Goal: Task Accomplishment & Management: Use online tool/utility

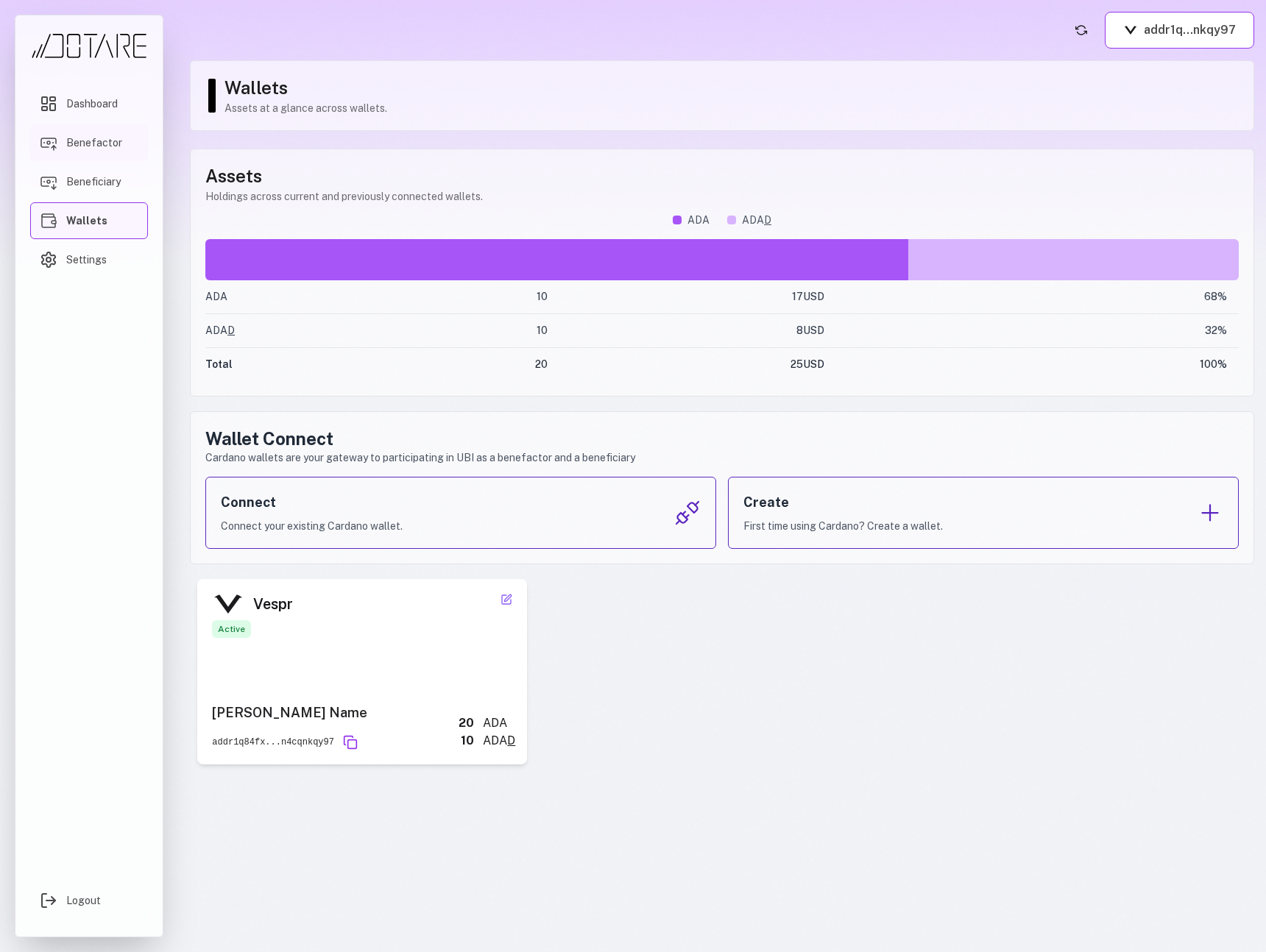
click at [108, 153] on link "Benefactor" at bounding box center [89, 143] width 118 height 37
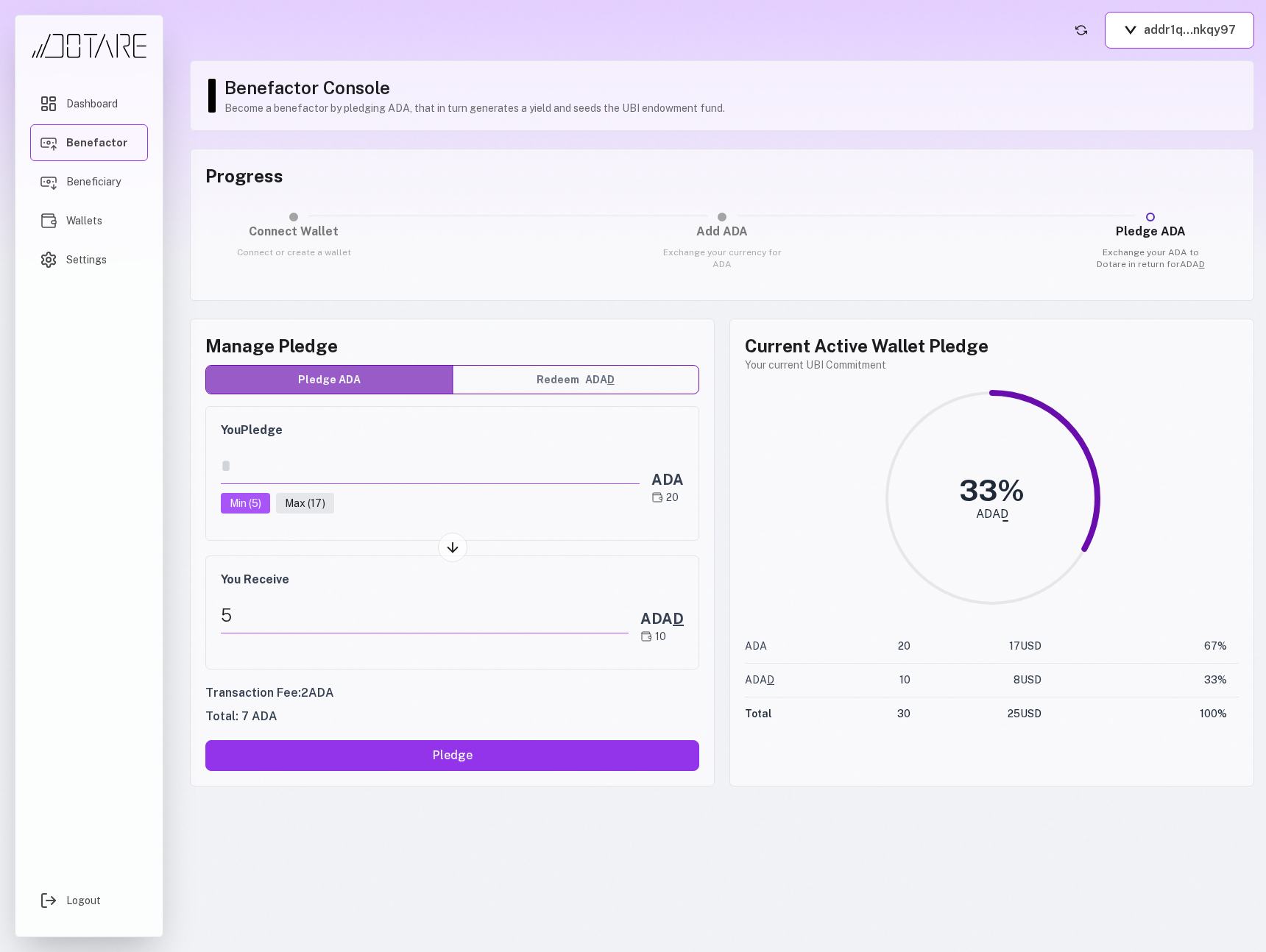
click at [608, 177] on h3 "Progress" at bounding box center [722, 176] width 1033 height 24
click at [87, 183] on span "Beneficiary" at bounding box center [93, 182] width 54 height 15
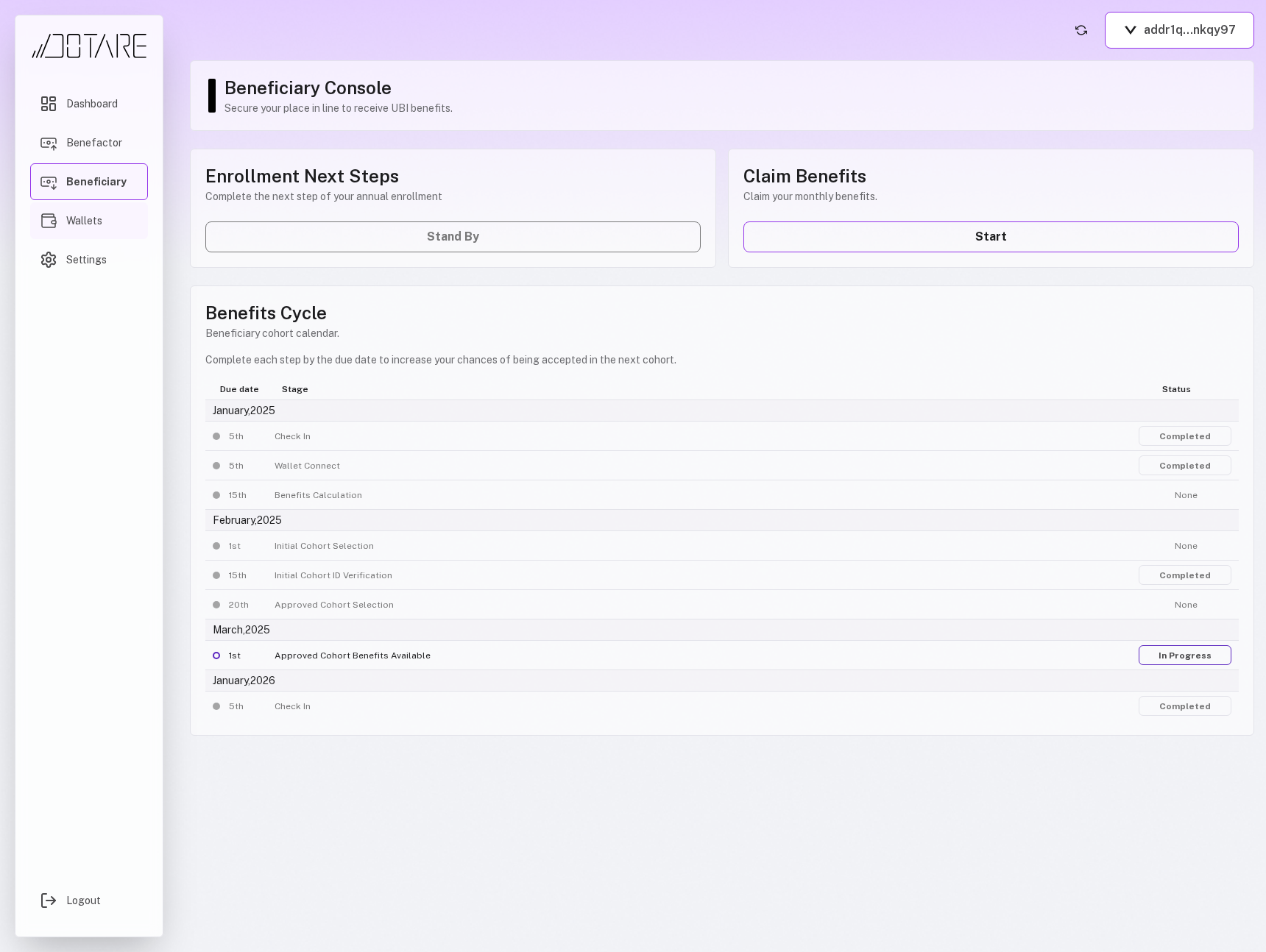
click at [87, 216] on span "Wallets" at bounding box center [84, 221] width 36 height 15
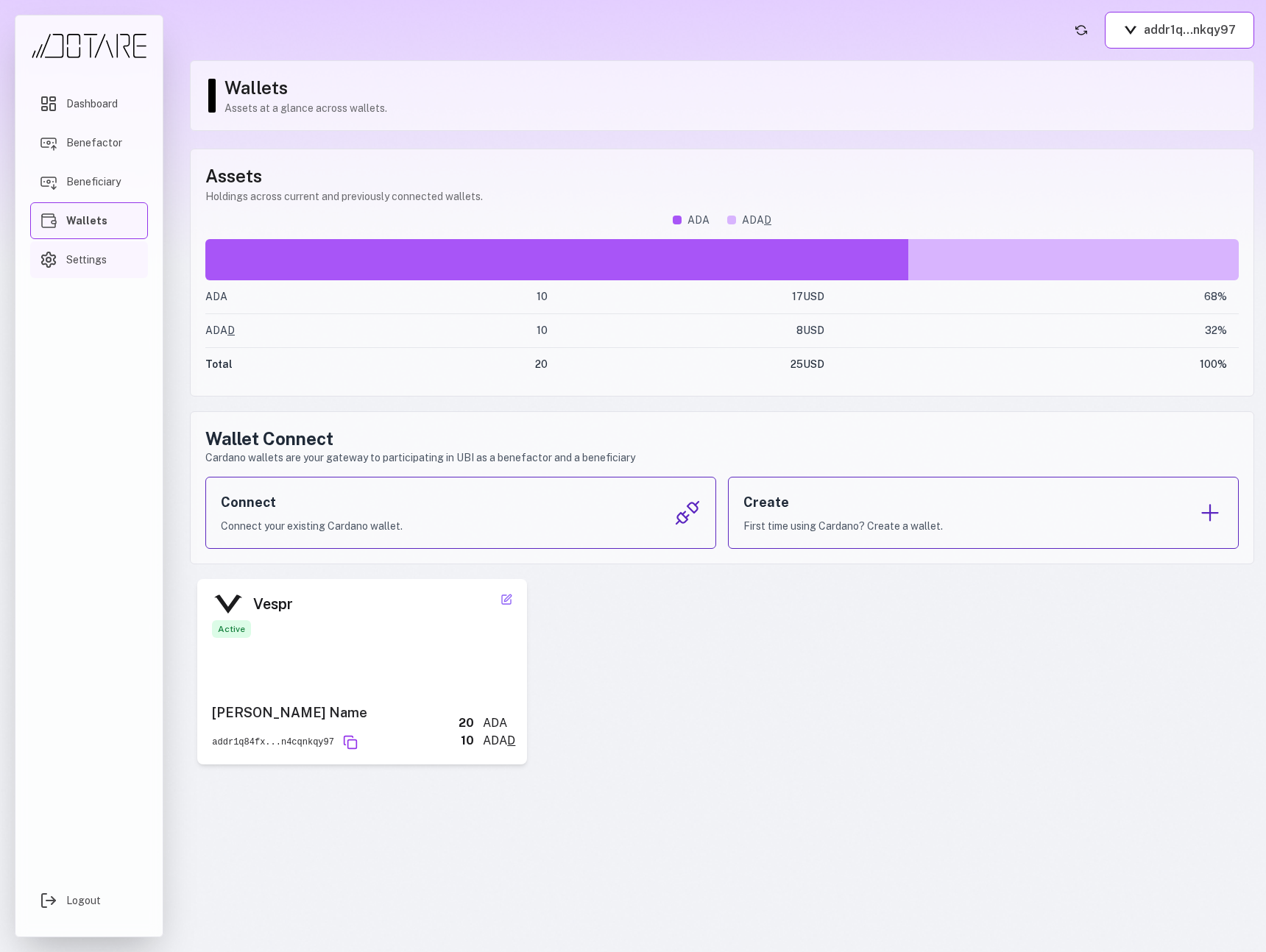
click at [97, 245] on link "Settings" at bounding box center [89, 259] width 118 height 37
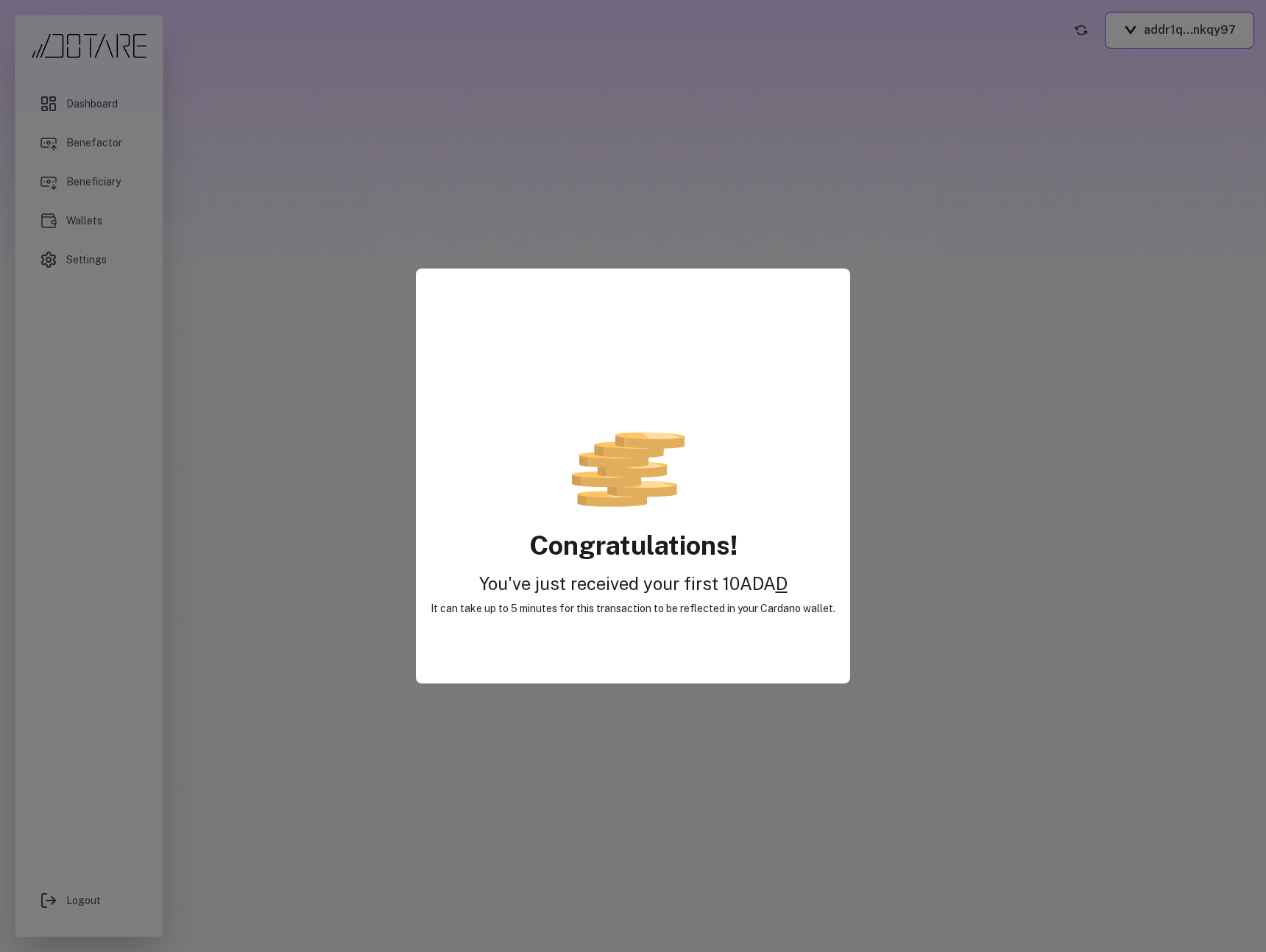
drag, startPoint x: 598, startPoint y: 577, endPoint x: 610, endPoint y: 580, distance: 12.4
click at [598, 577] on h2 "You've just received your first 10 ADA D" at bounding box center [633, 583] width 405 height 24
drag, startPoint x: 695, startPoint y: 579, endPoint x: 794, endPoint y: 592, distance: 99.8
click at [794, 592] on h2 "You've just received your first 10 ADA D" at bounding box center [633, 583] width 405 height 24
drag, startPoint x: 667, startPoint y: 587, endPoint x: 817, endPoint y: 590, distance: 150.0
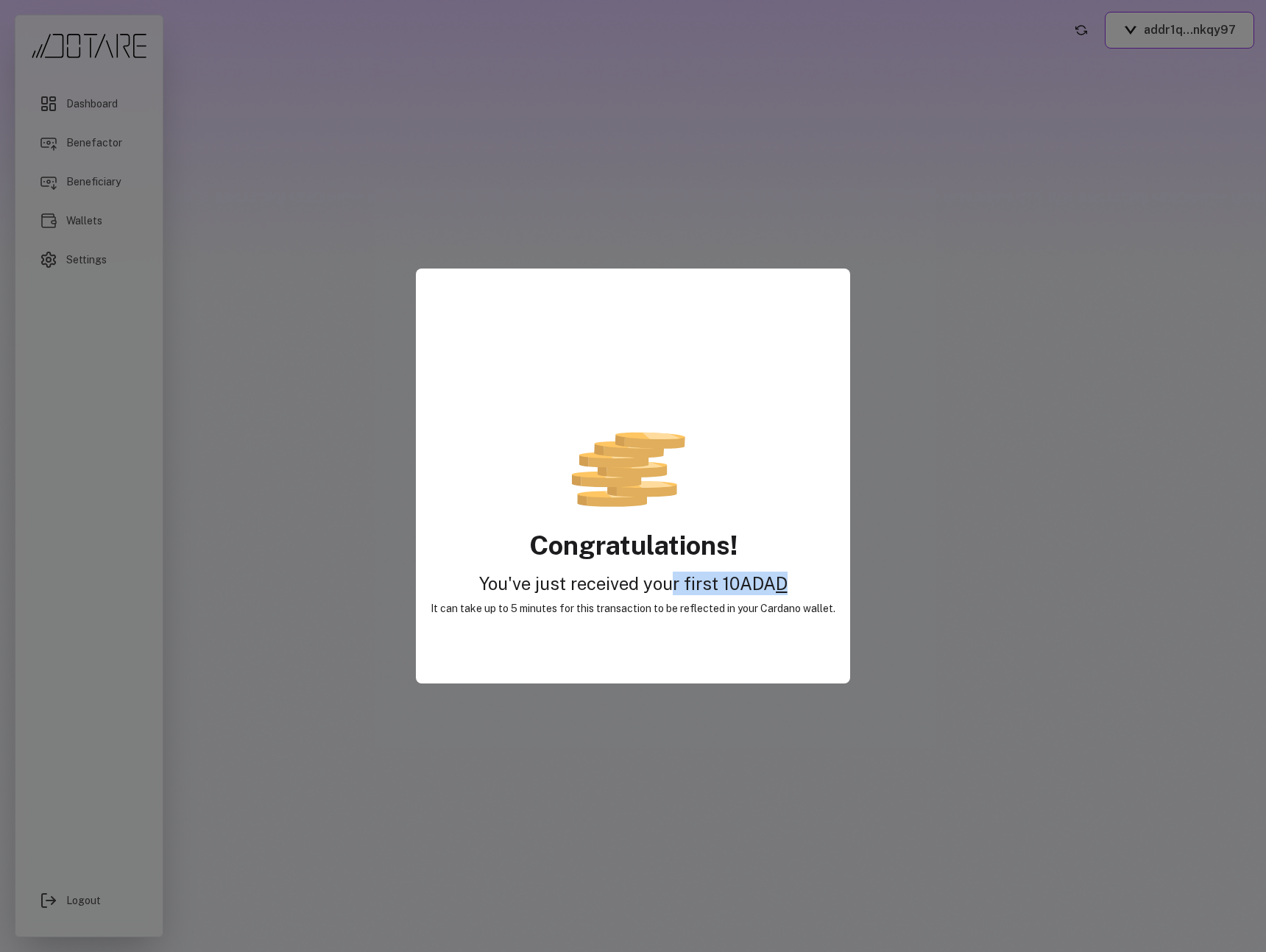
click at [817, 590] on h2 "You've just received your first 10 ADA D" at bounding box center [633, 583] width 405 height 24
click at [788, 589] on span "D" at bounding box center [782, 583] width 12 height 21
drag, startPoint x: 652, startPoint y: 583, endPoint x: 836, endPoint y: 596, distance: 184.5
click at [836, 596] on div "Congratulations! You've just received your first 10 ADA D It can take up to 5 m…" at bounding box center [633, 476] width 434 height 415
click at [781, 587] on span "D" at bounding box center [782, 583] width 12 height 21
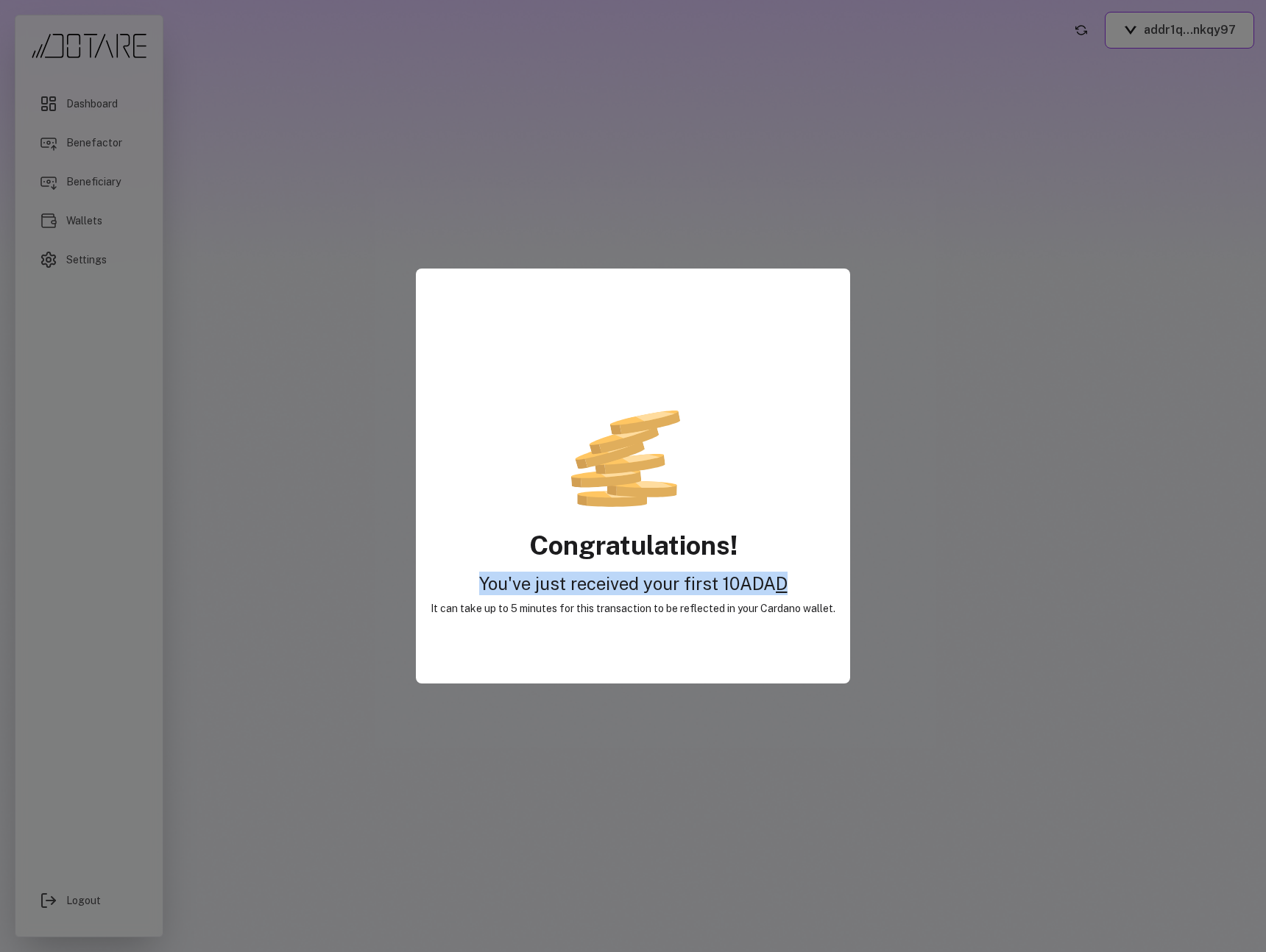
drag, startPoint x: 800, startPoint y: 587, endPoint x: 473, endPoint y: 582, distance: 327.0
click at [473, 582] on h2 "You've just received your first 10 ADA D" at bounding box center [633, 583] width 405 height 24
copy h2 "You've just received your first 10 ADA D"
click at [581, 564] on div "Congratulations! You've just received your first 10 ADA D It can take up to 5 m…" at bounding box center [633, 476] width 434 height 415
drag, startPoint x: 464, startPoint y: 583, endPoint x: 826, endPoint y: 580, distance: 362.0
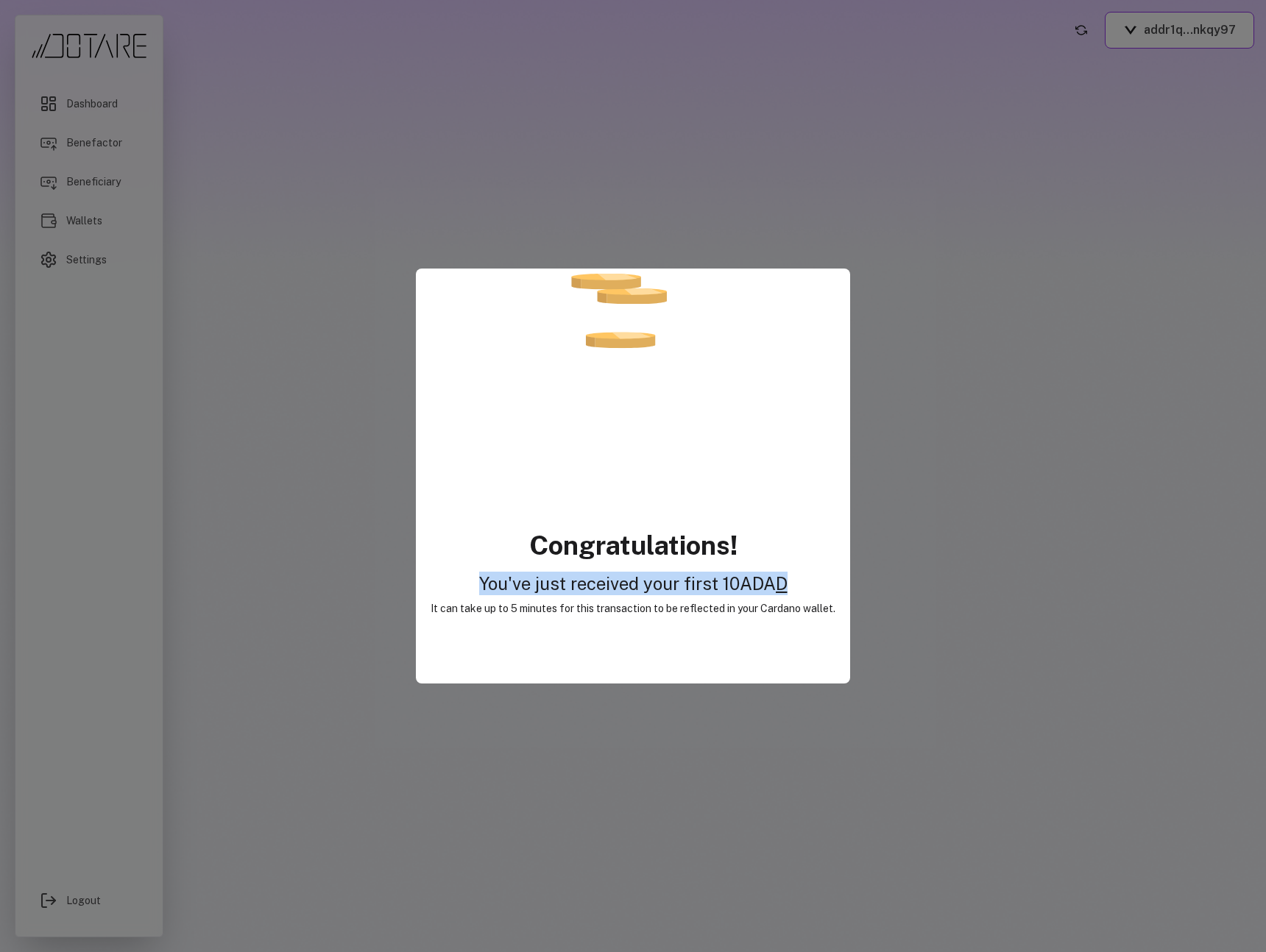
click at [826, 580] on h2 "You've just received your first 10 ADA D" at bounding box center [633, 583] width 405 height 24
copy h2 "You've just received your first 10 ADA D"
